Goal: Task Accomplishment & Management: Use online tool/utility

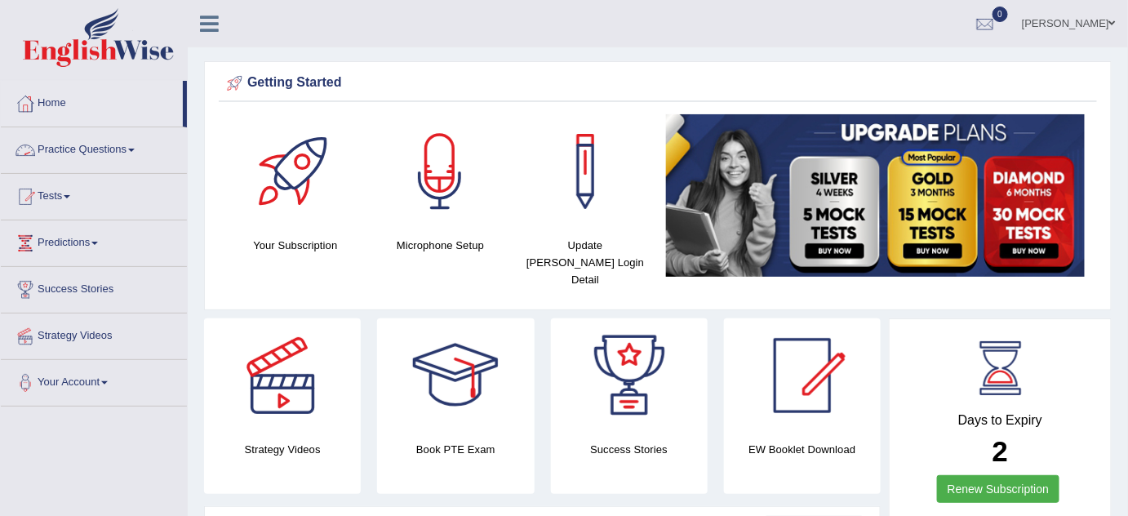
click at [134, 151] on link "Practice Questions" at bounding box center [94, 147] width 186 height 41
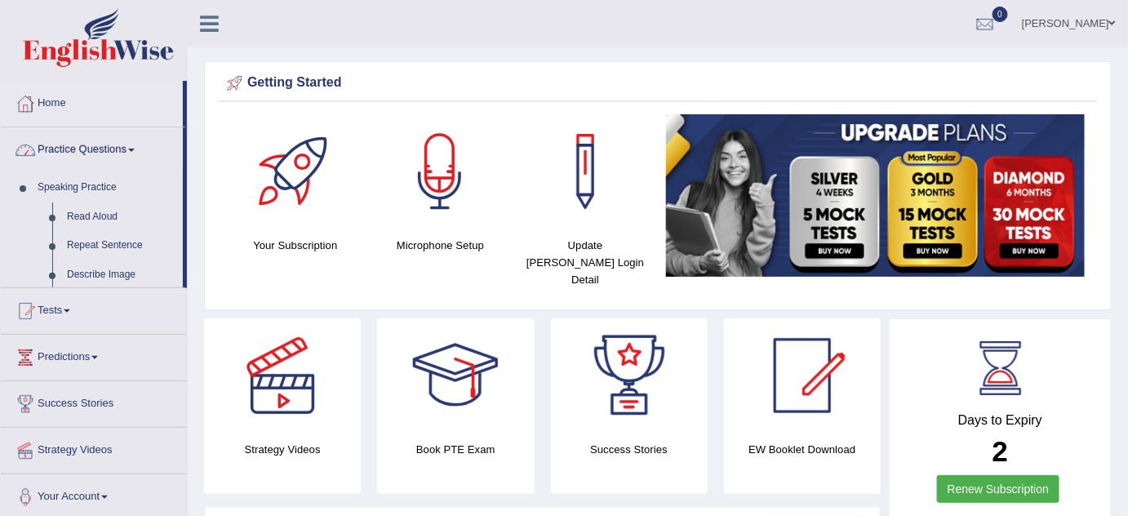
click at [134, 151] on link "Practice Questions" at bounding box center [92, 147] width 182 height 41
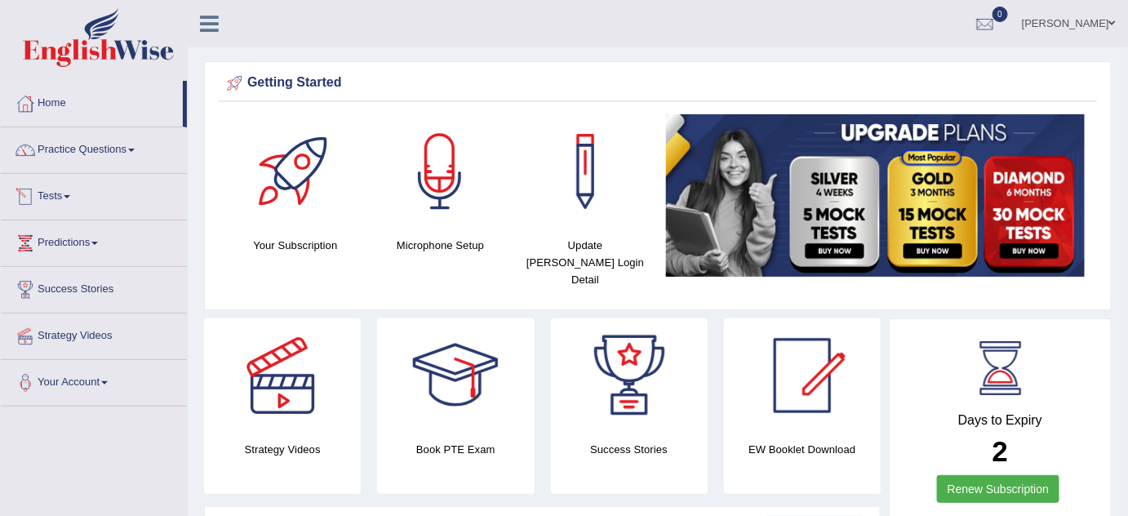
click at [76, 193] on link "Tests" at bounding box center [94, 194] width 186 height 41
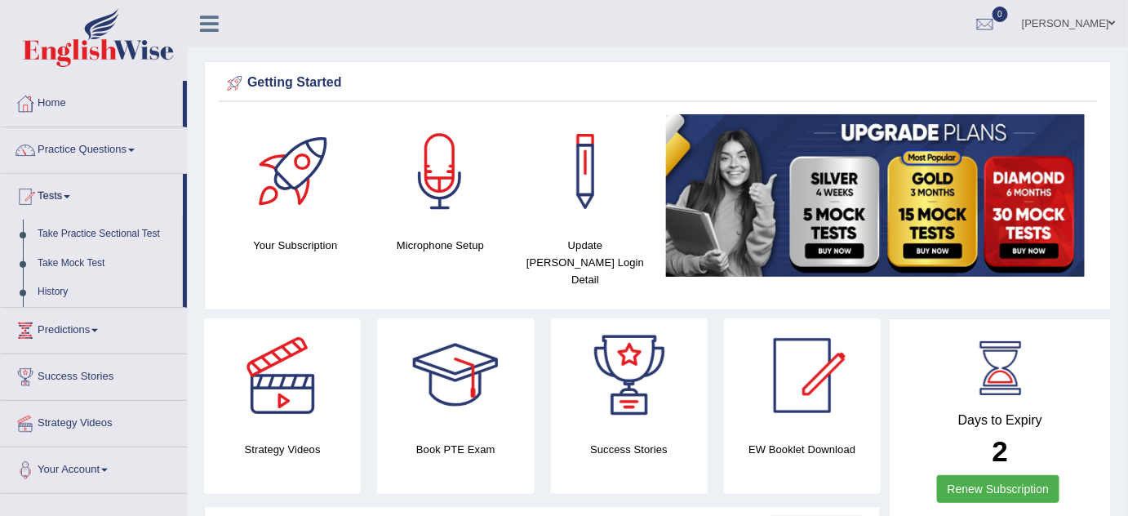
click at [80, 259] on link "Take Mock Test" at bounding box center [106, 263] width 153 height 29
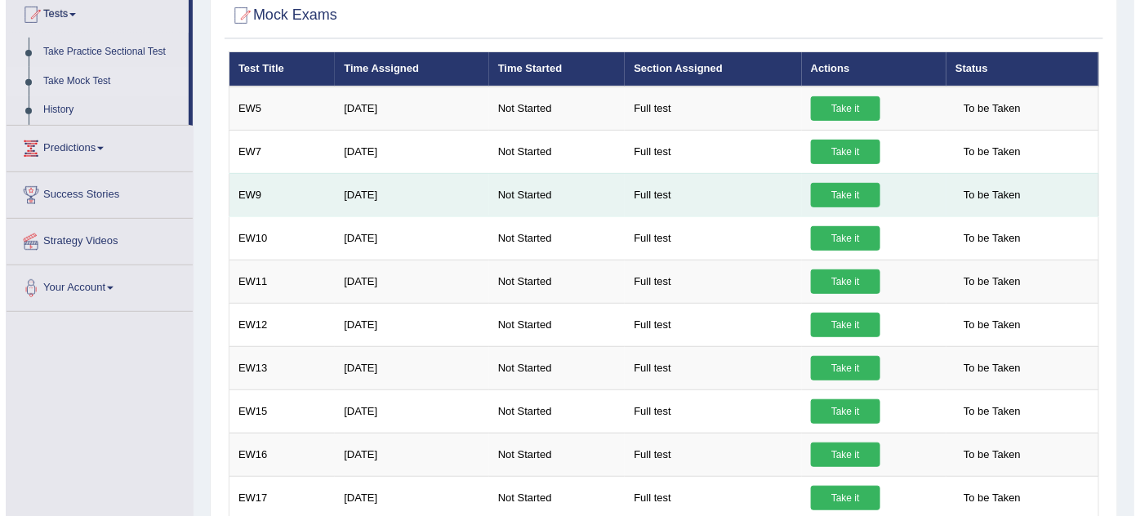
scroll to position [170, 0]
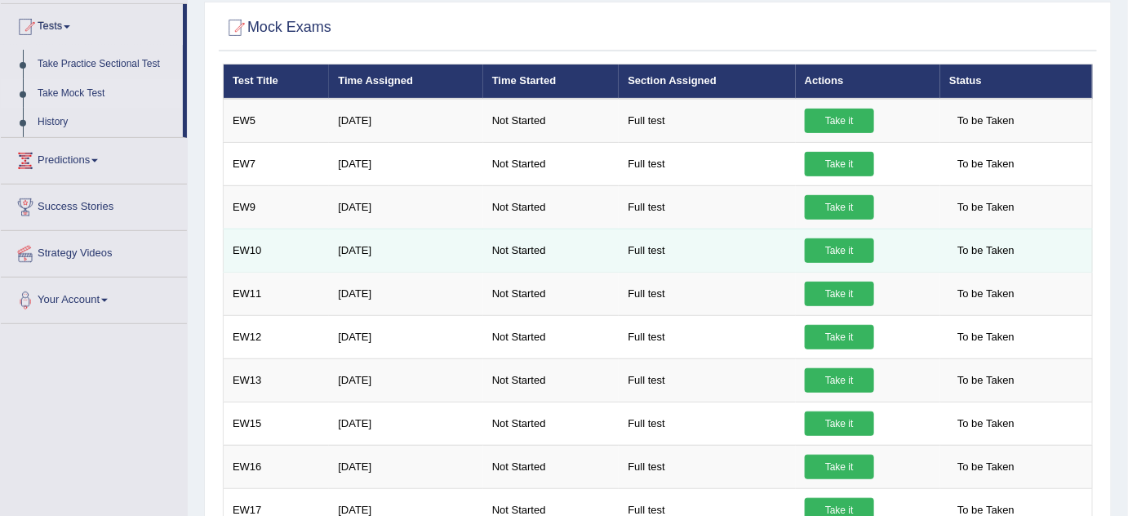
click at [854, 247] on link "Take it" at bounding box center [839, 250] width 69 height 24
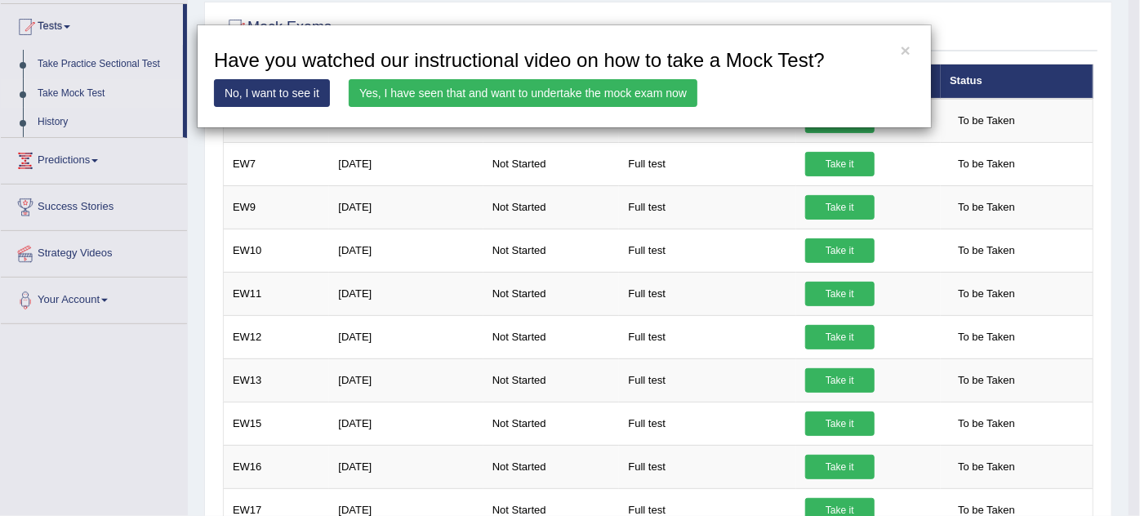
click at [600, 91] on link "Yes, I have seen that and want to undertake the mock exam now" at bounding box center [523, 93] width 349 height 28
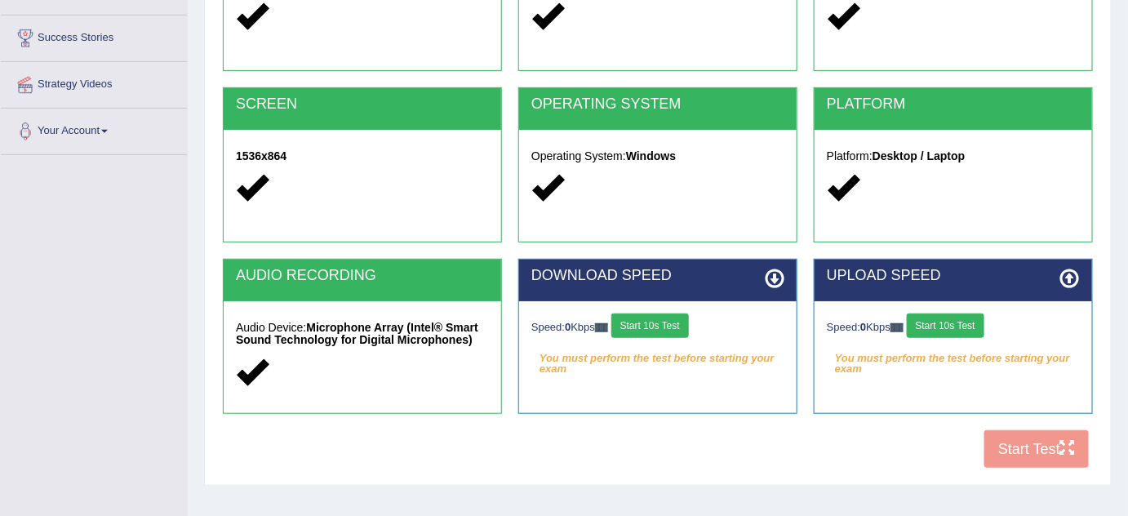
scroll to position [255, 0]
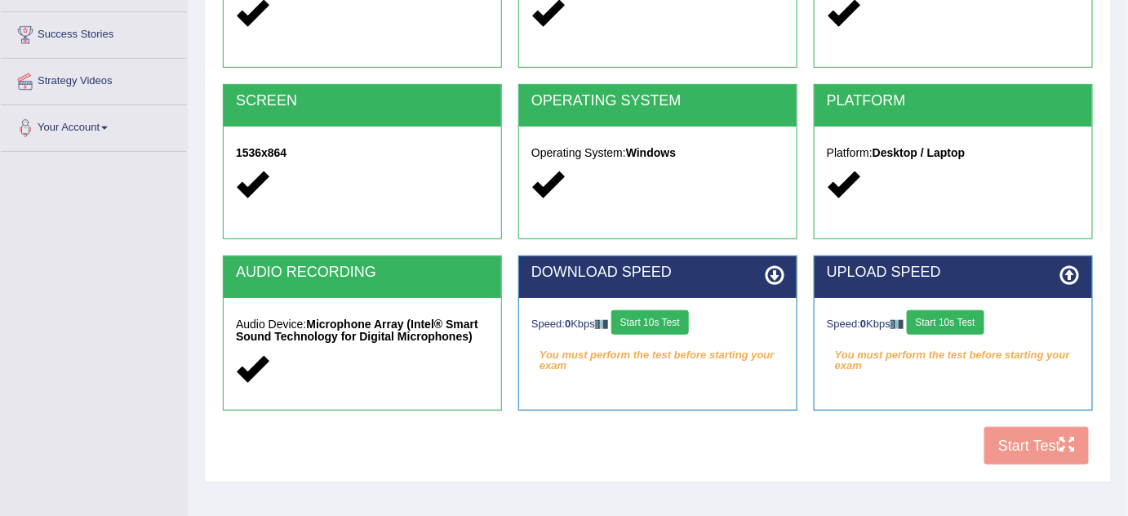
click at [647, 316] on button "Start 10s Test" at bounding box center [651, 322] width 78 height 24
click at [942, 314] on button "Start 10s Test" at bounding box center [946, 322] width 78 height 24
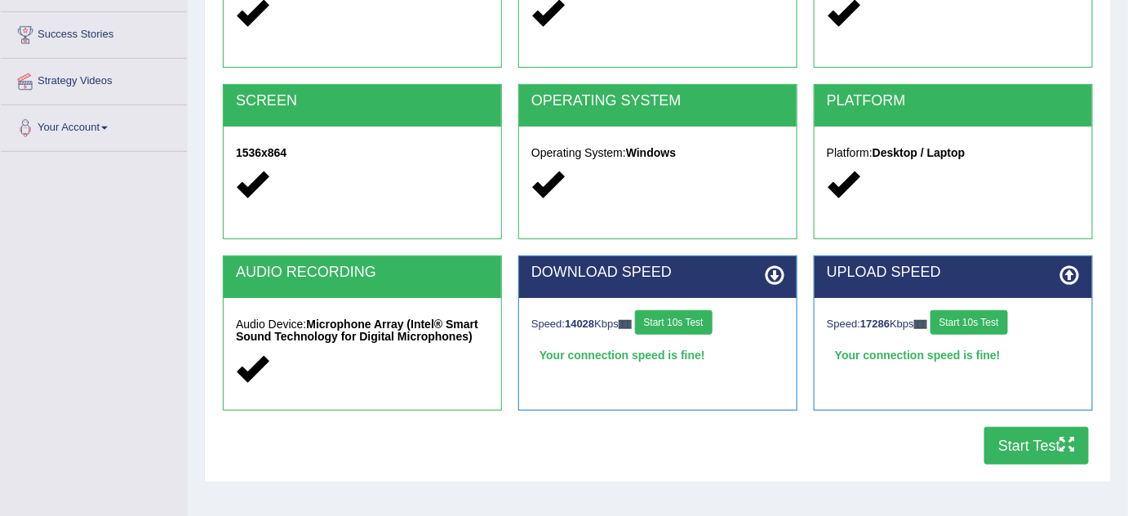
click at [1031, 444] on button "Start Test" at bounding box center [1037, 446] width 105 height 38
